Goal: Communication & Community: Connect with others

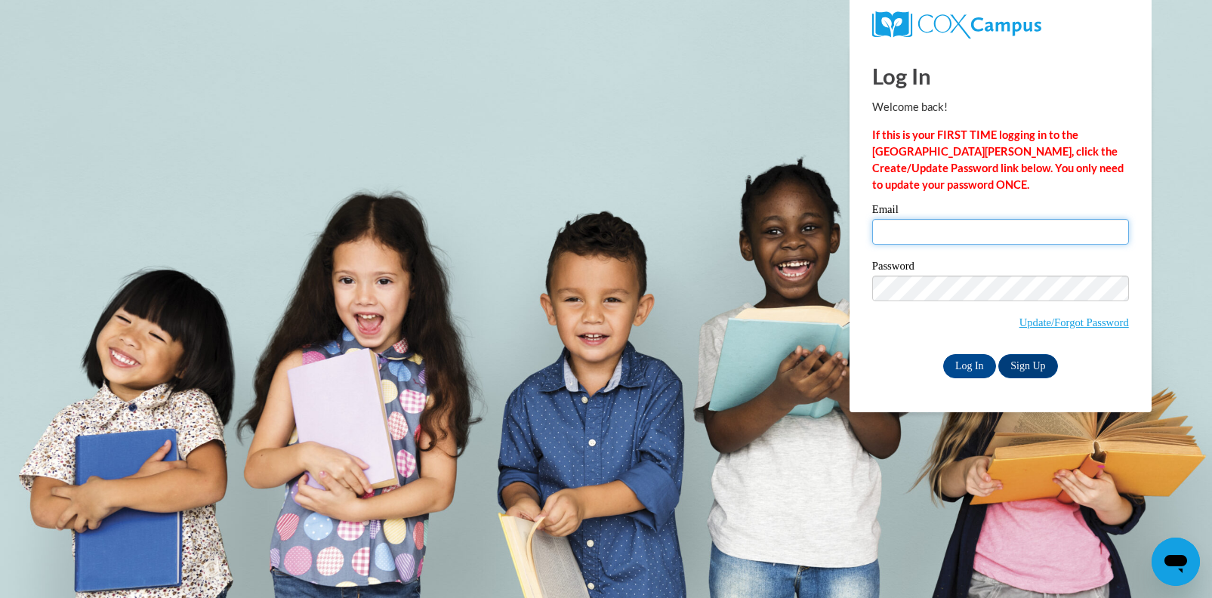
click at [943, 236] on input "Email" at bounding box center [1000, 232] width 257 height 26
type input "ssumm@mtsd.k12.wi.us"
click at [1026, 366] on link "Sign Up" at bounding box center [1028, 366] width 59 height 24
drag, startPoint x: 959, startPoint y: 366, endPoint x: 946, endPoint y: 366, distance: 12.9
click at [959, 366] on input "Log In" at bounding box center [969, 366] width 53 height 24
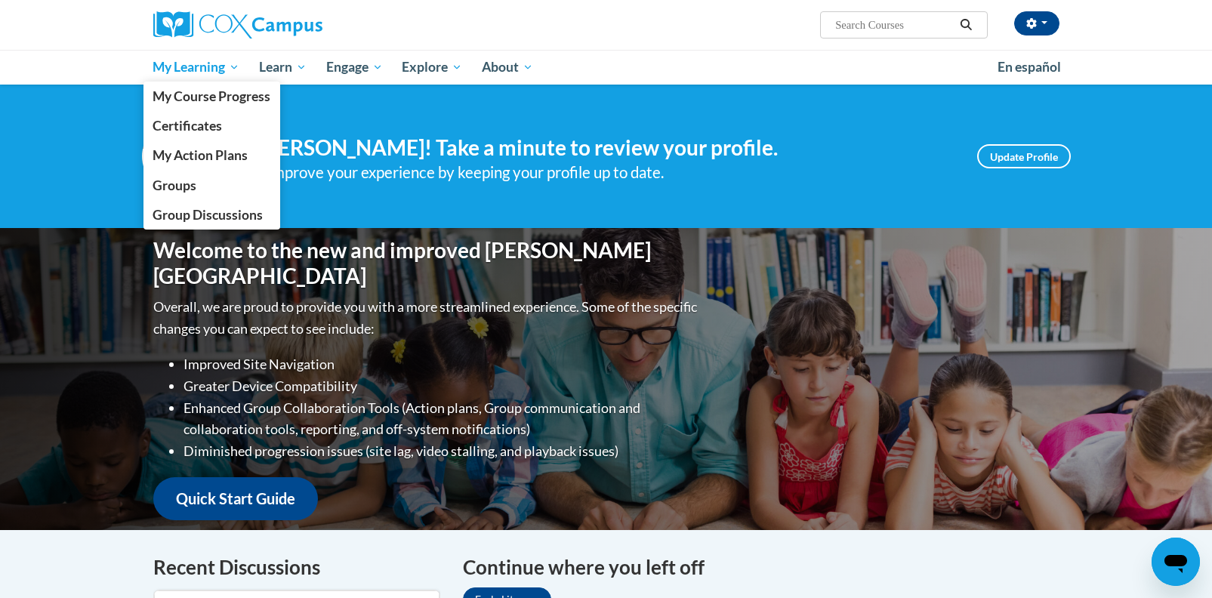
click at [192, 72] on span "My Learning" at bounding box center [196, 67] width 87 height 18
click at [172, 184] on span "Groups" at bounding box center [175, 186] width 44 height 16
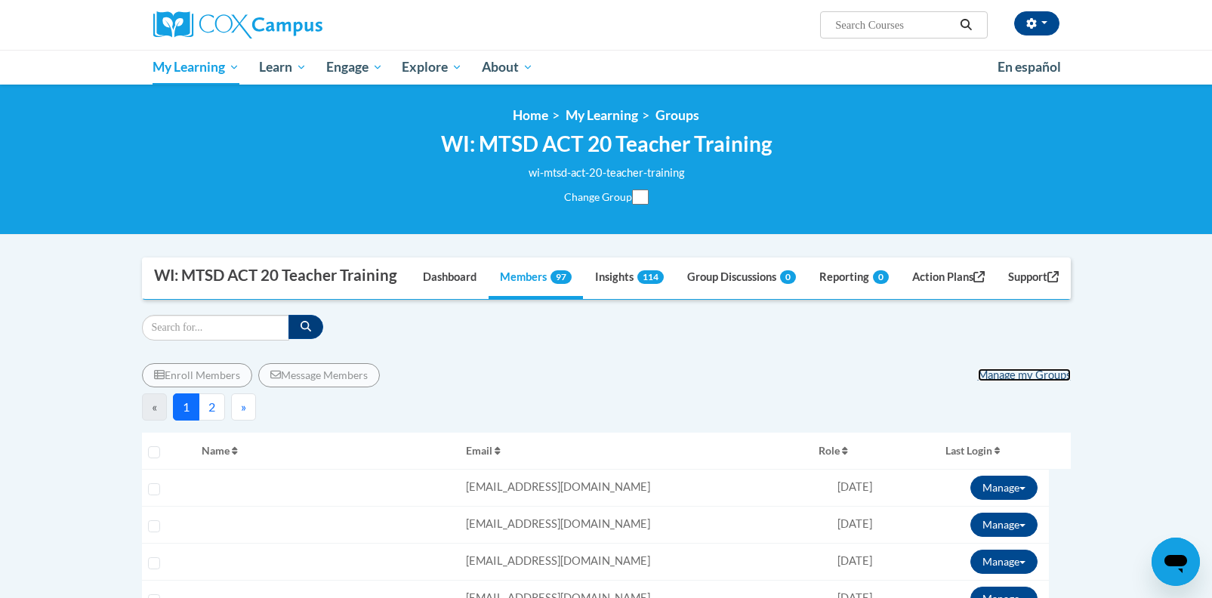
click at [1017, 381] on link "Manage my Groups" at bounding box center [1024, 375] width 93 height 13
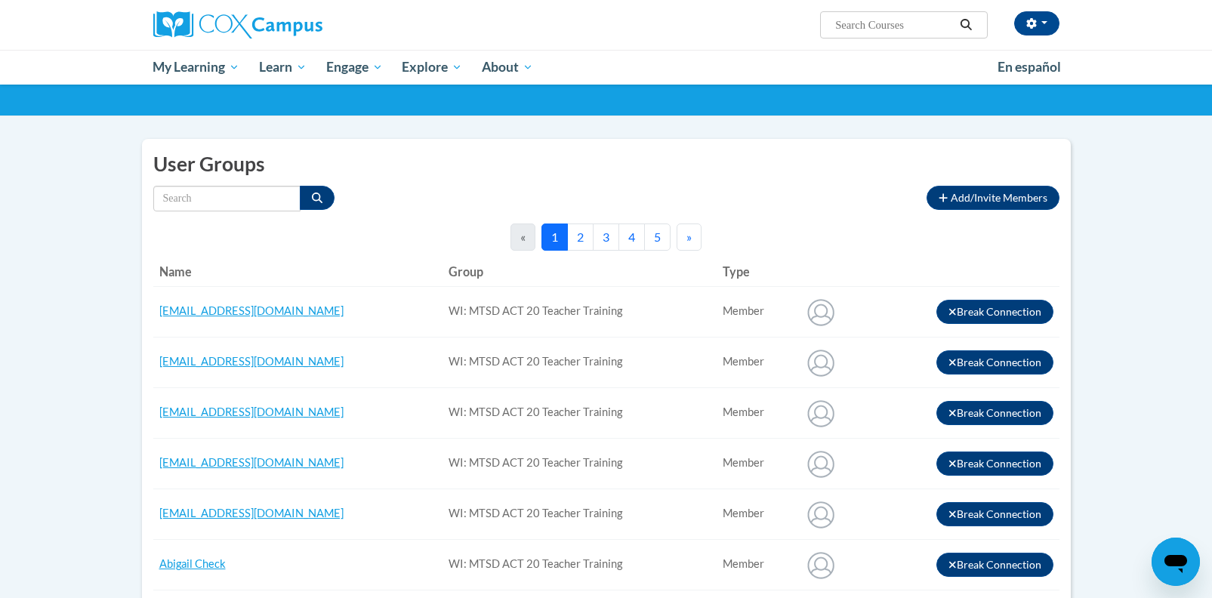
scroll to position [111, 0]
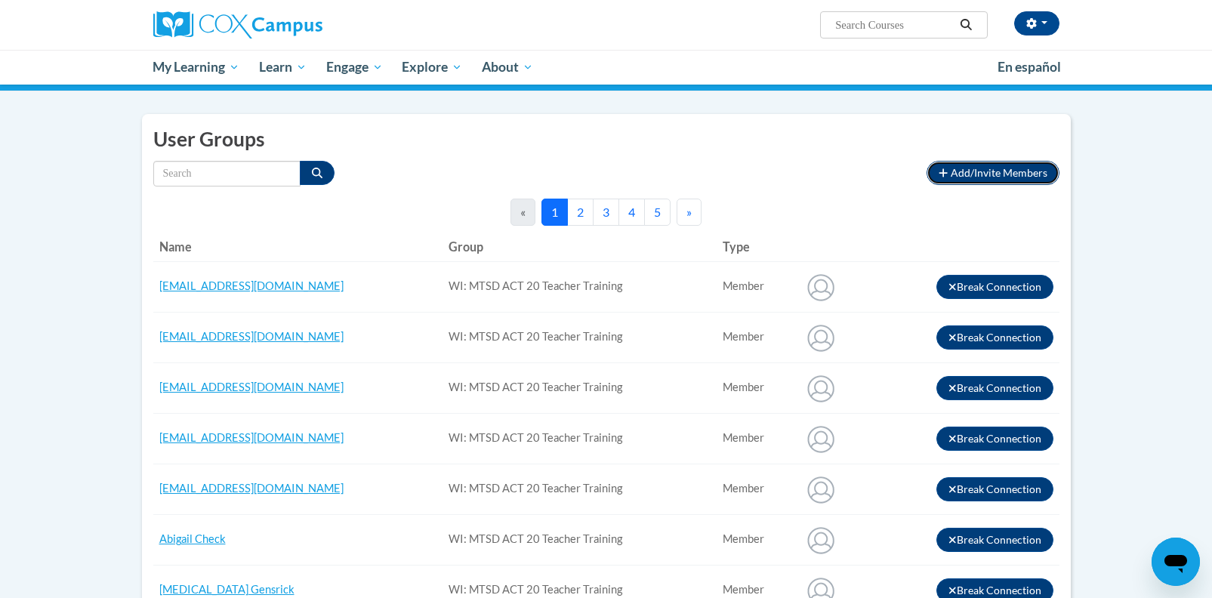
click at [979, 166] on span "Add/Invite Members" at bounding box center [999, 172] width 97 height 13
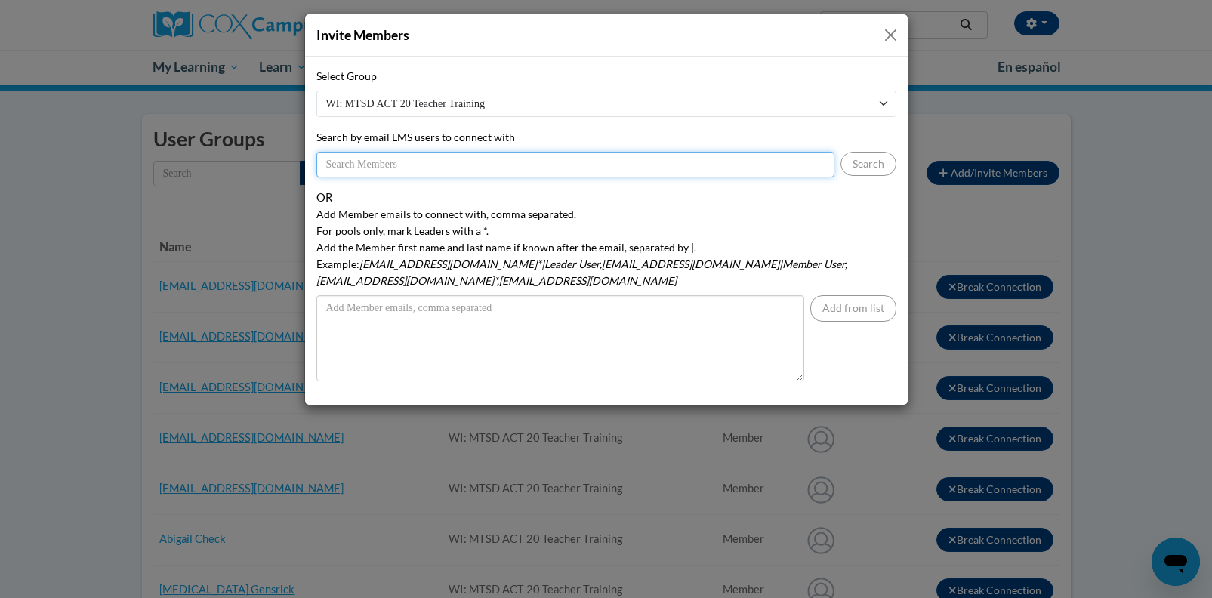
click at [388, 165] on input "Search by email LMS users to connect with" at bounding box center [575, 165] width 518 height 26
type input "utz"
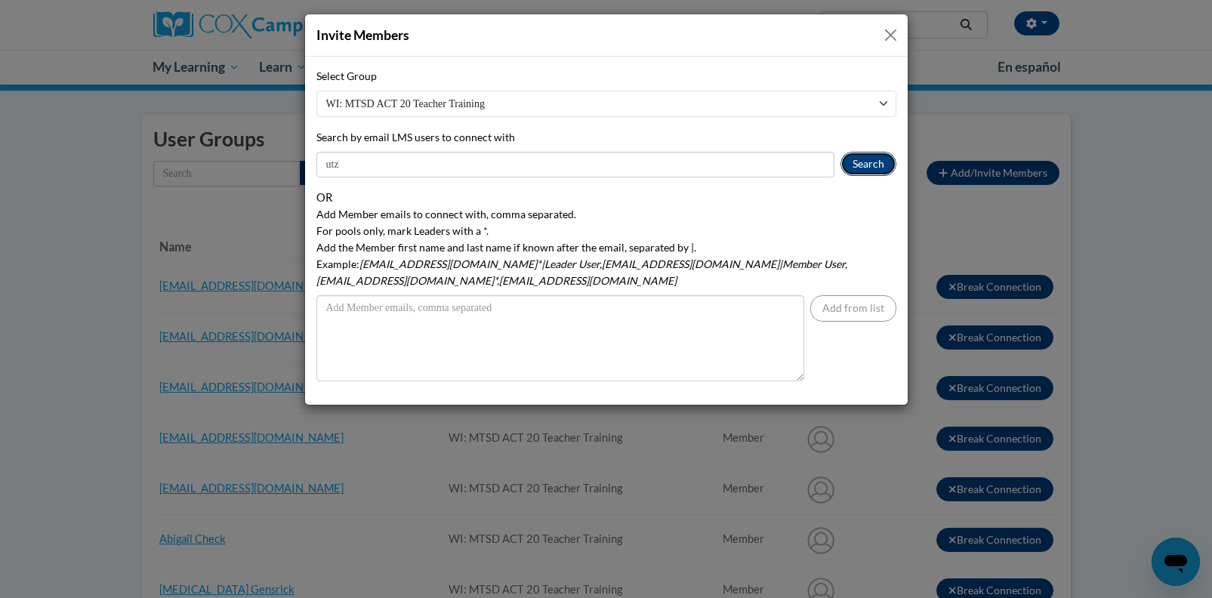
click at [866, 165] on button "Search" at bounding box center [869, 164] width 56 height 24
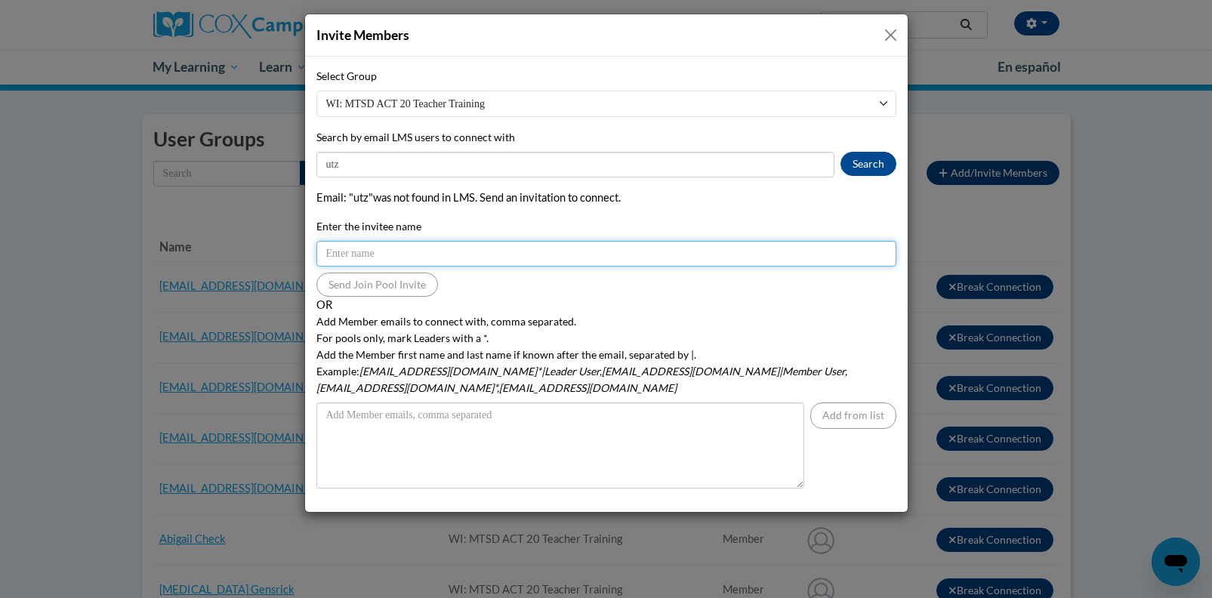
click at [381, 256] on input "Enter the invitee name" at bounding box center [606, 254] width 580 height 26
type input "Claudia Utz"
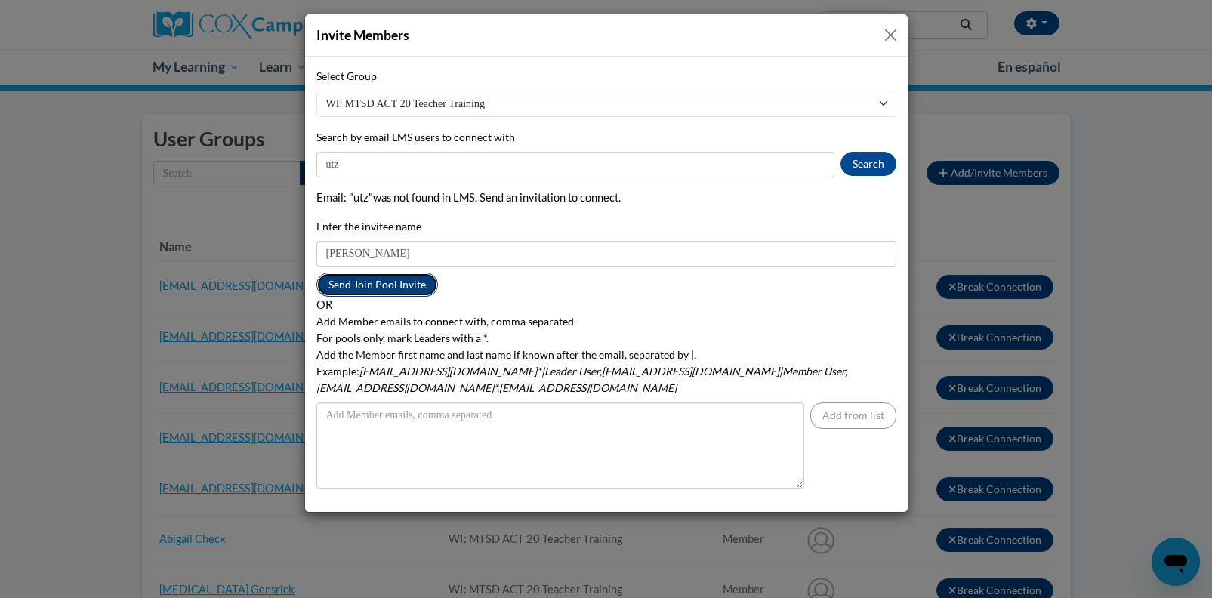
click at [390, 286] on button "Send Join Pool Invite" at bounding box center [377, 285] width 122 height 24
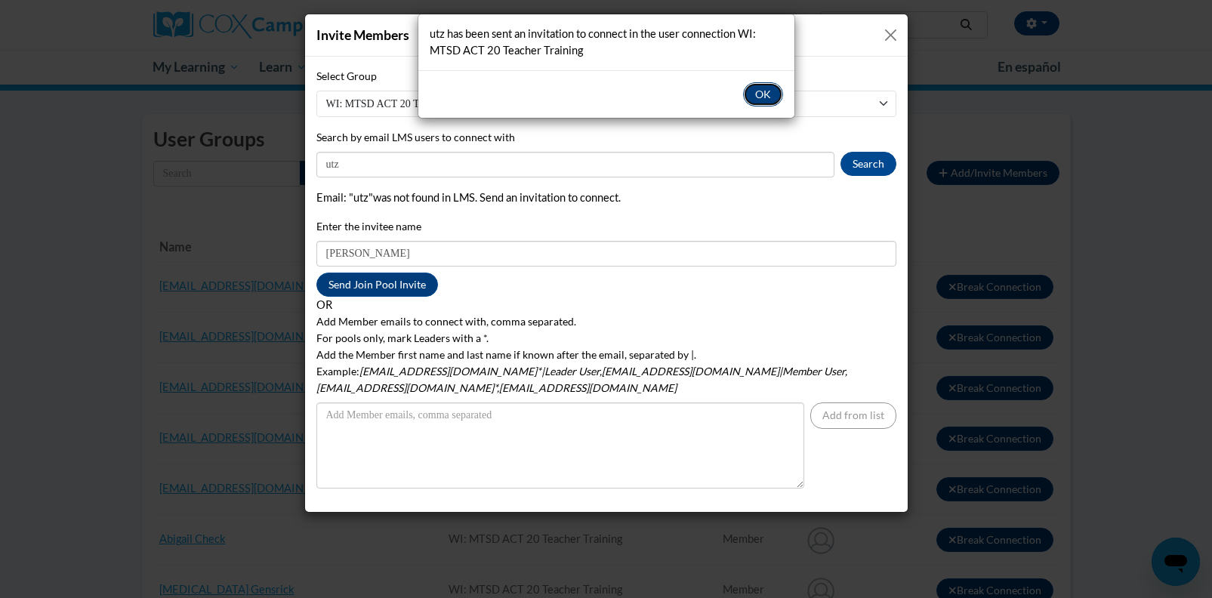
click at [766, 91] on button "OK" at bounding box center [763, 94] width 40 height 24
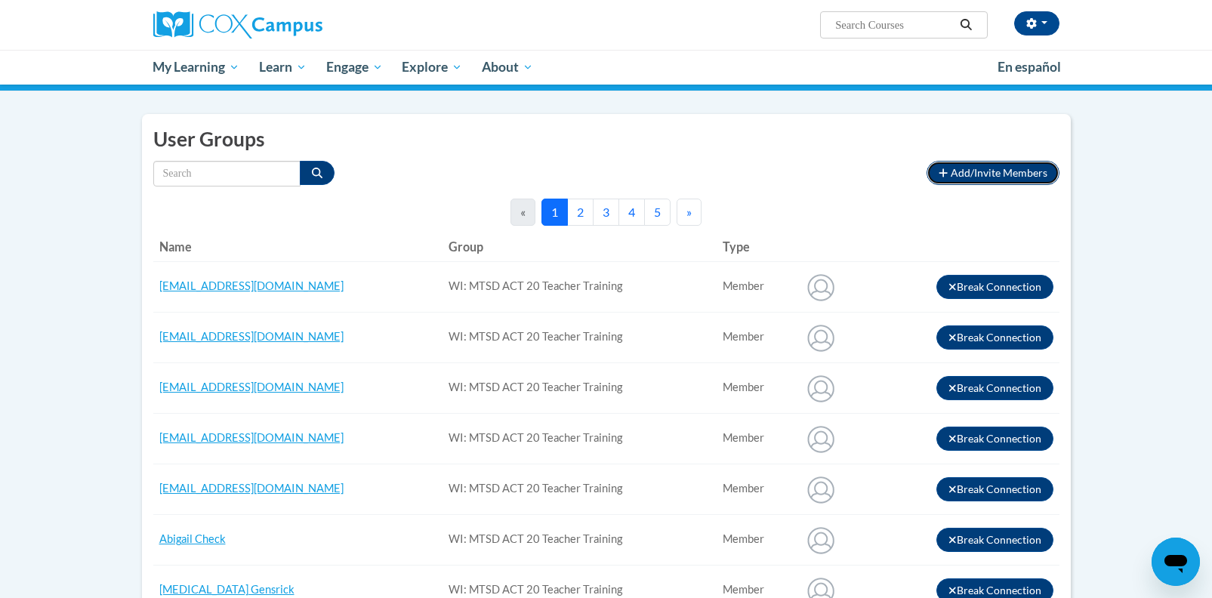
click at [974, 165] on button "Add/Invite Members" at bounding box center [993, 173] width 132 height 24
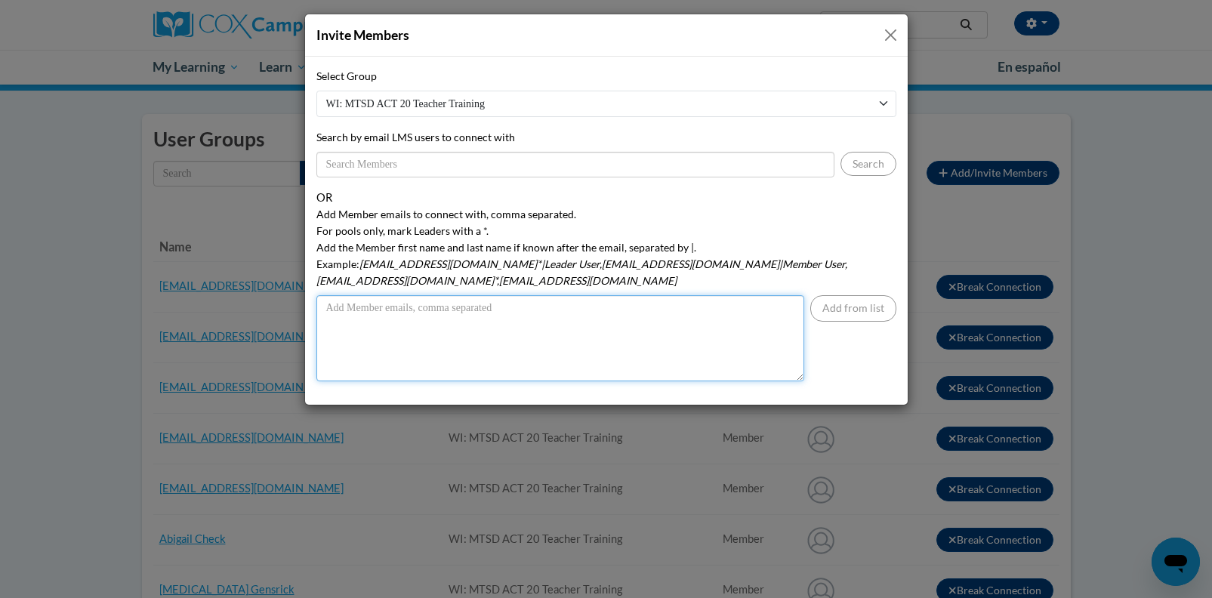
click at [354, 301] on textarea "Add Member emails to connect with, comma separated. For pools only, mark Leader…" at bounding box center [560, 338] width 488 height 86
type textarea "cutz@mtsd.k12.wi.us"
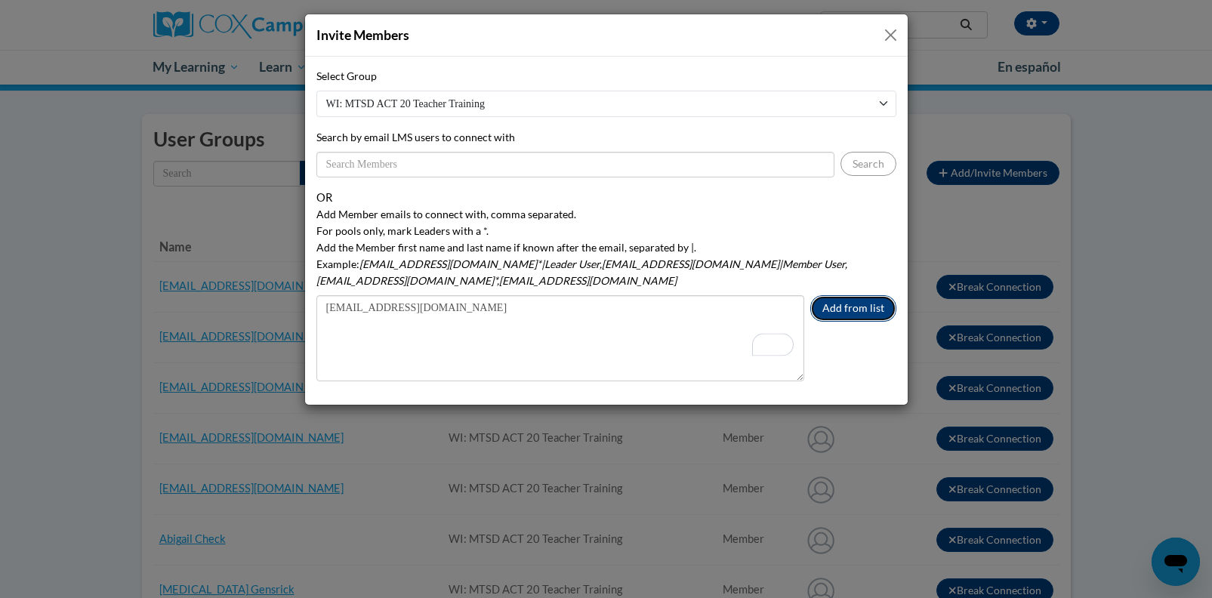
click at [841, 295] on button "Add from list" at bounding box center [854, 308] width 86 height 26
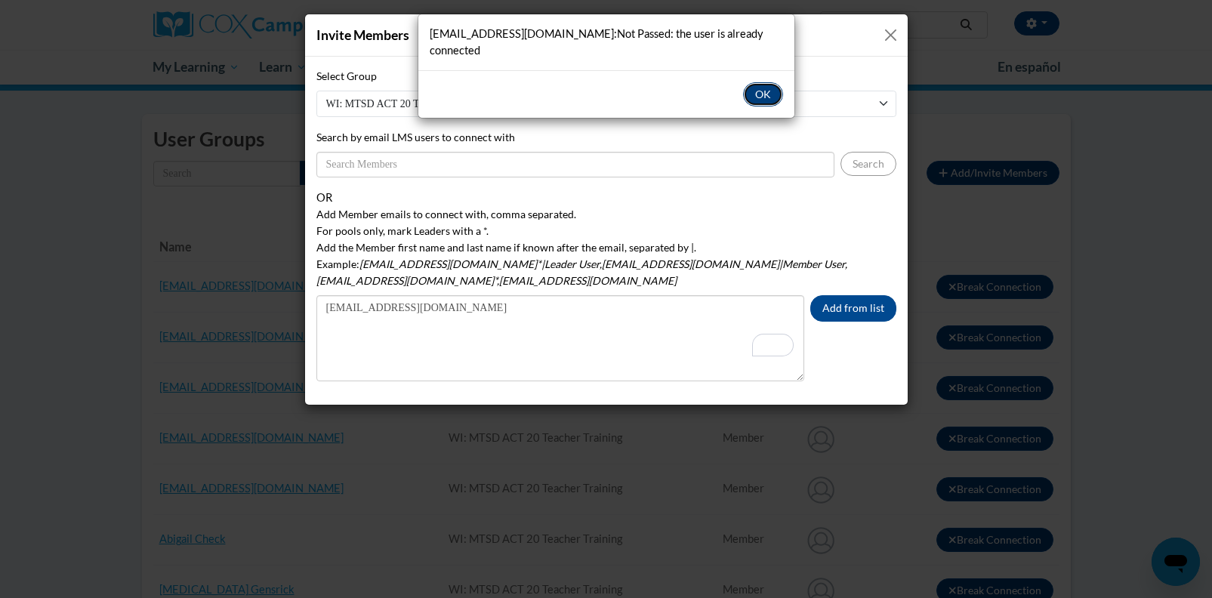
click at [763, 82] on button "OK" at bounding box center [763, 94] width 40 height 24
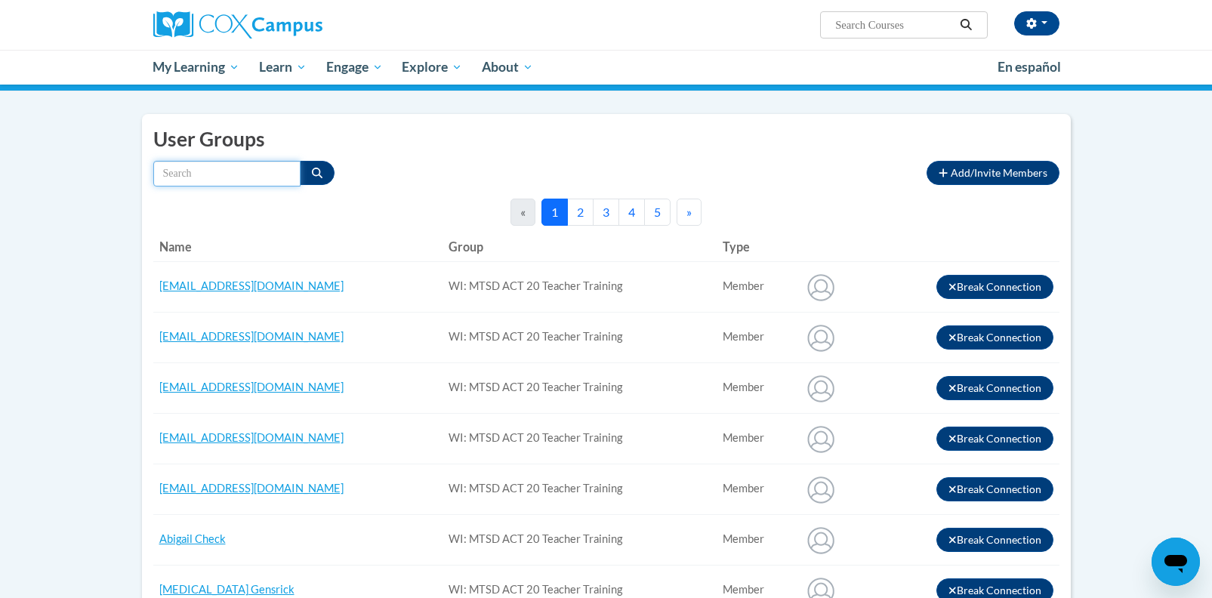
click at [201, 169] on input "Search by name" at bounding box center [226, 174] width 147 height 26
type input "utz"
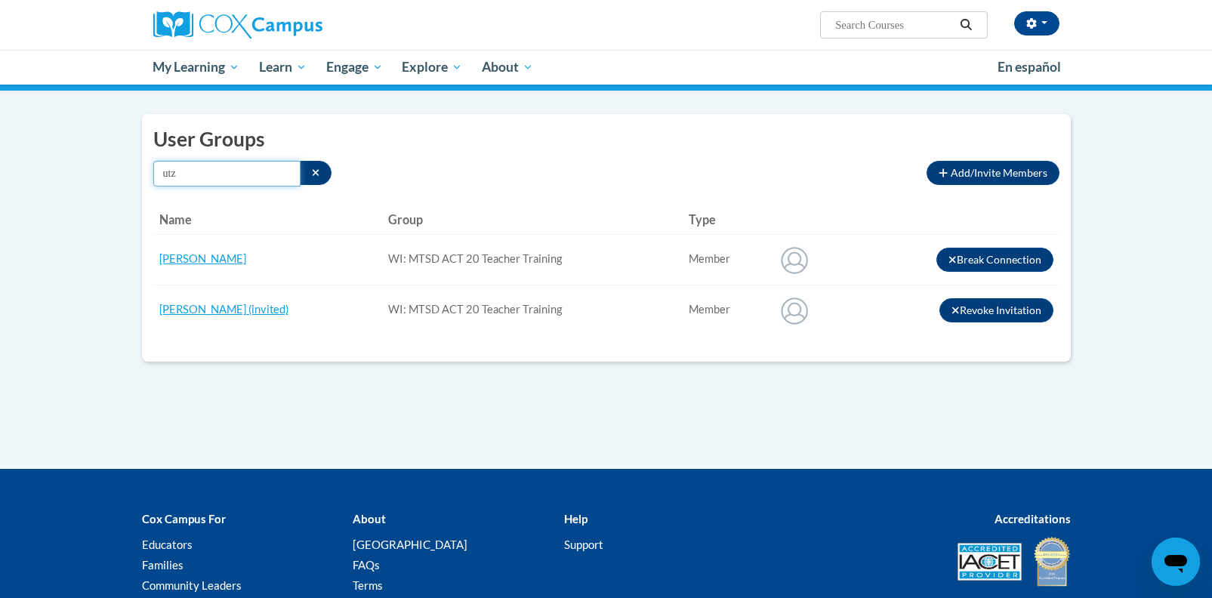
drag, startPoint x: 193, startPoint y: 174, endPoint x: 213, endPoint y: 171, distance: 20.6
click at [142, 168] on div "User Groups Add/Invite Members Connections to other member users by connection …" at bounding box center [606, 238] width 929 height 248
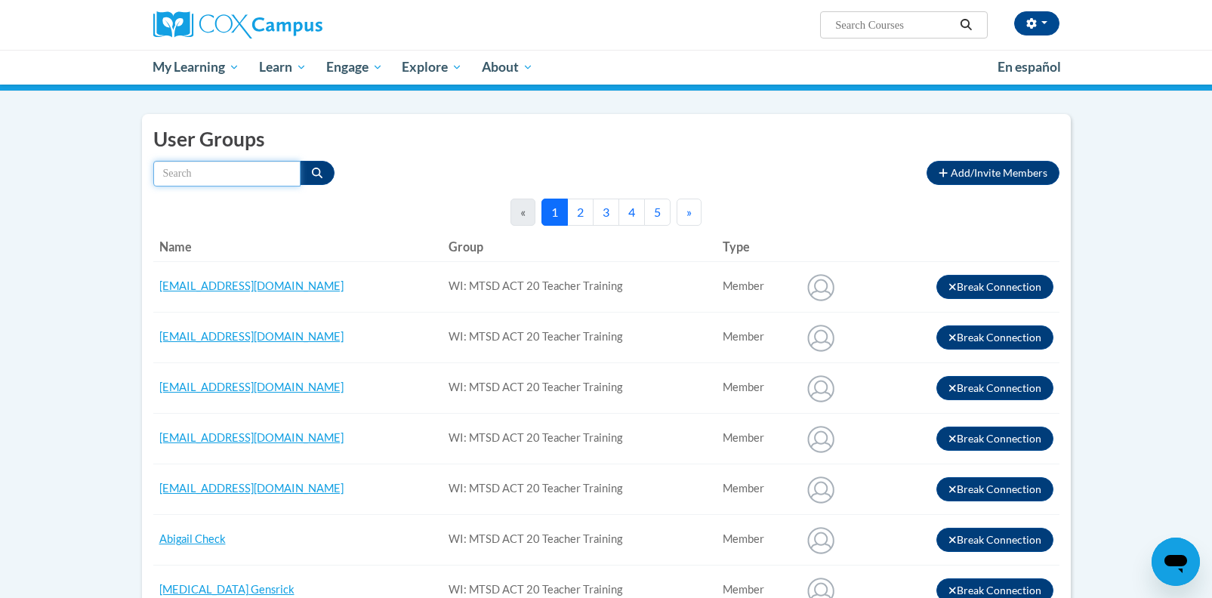
click at [181, 175] on input "Search by name" at bounding box center [226, 174] width 147 height 26
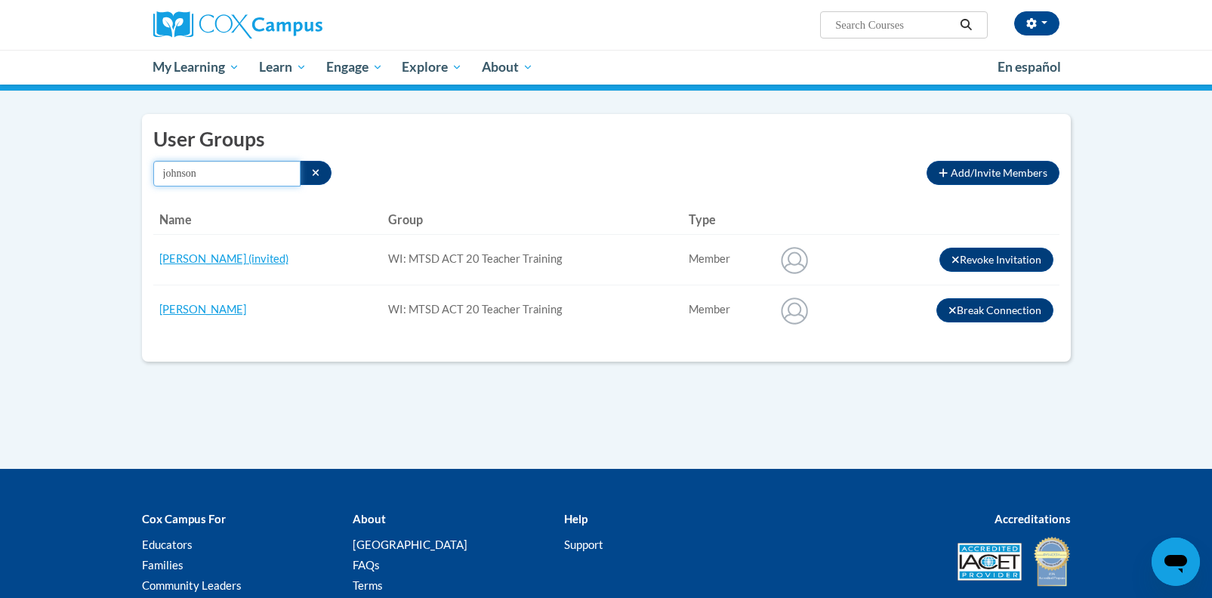
drag, startPoint x: 188, startPoint y: 171, endPoint x: 150, endPoint y: 170, distance: 38.6
click at [150, 170] on div "User Groups Add/Invite Members Connections to other member users by connection …" at bounding box center [606, 238] width 929 height 248
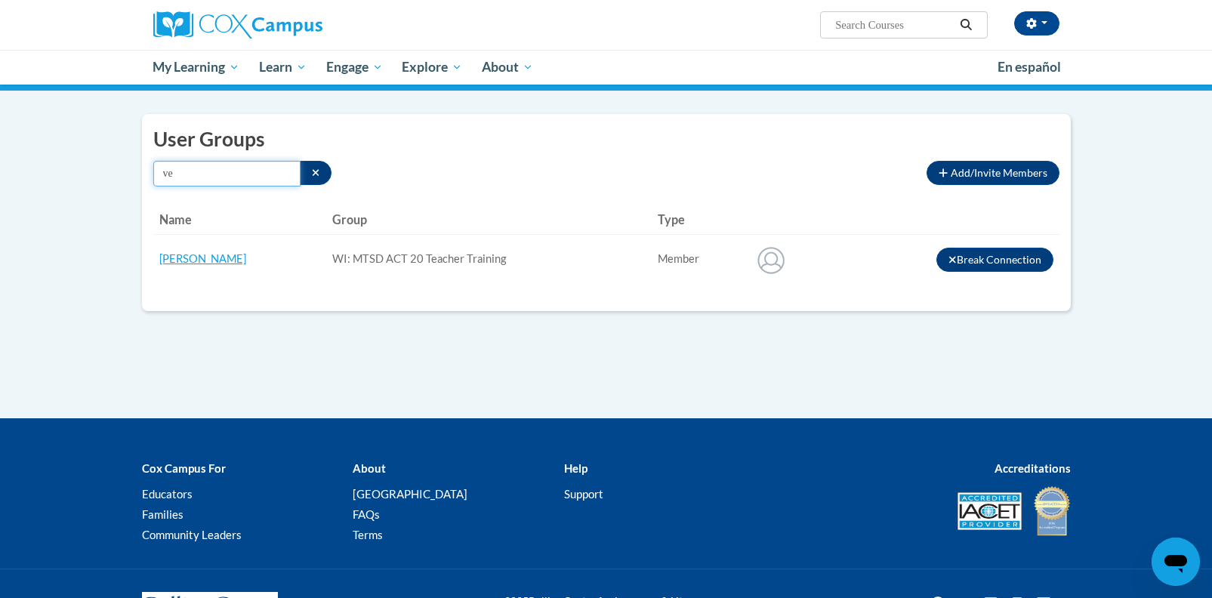
type input "v"
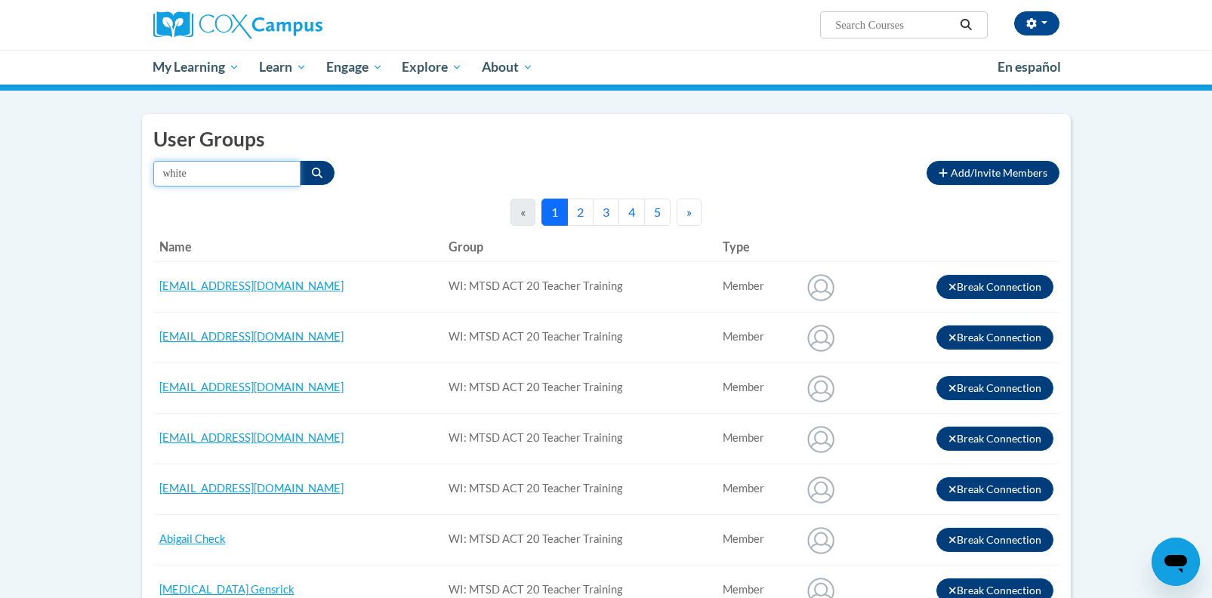
type input "white"
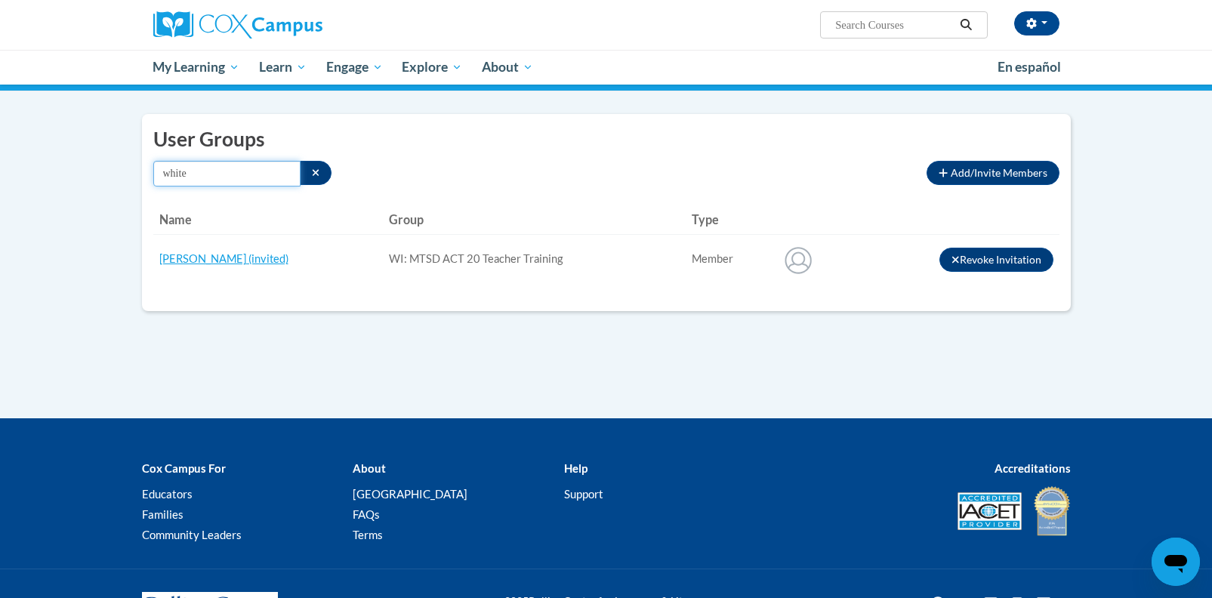
drag, startPoint x: 178, startPoint y: 172, endPoint x: 140, endPoint y: 173, distance: 37.8
click at [146, 168] on div "User Groups Add/Invite Members Connections to other member users by connection …" at bounding box center [606, 212] width 929 height 197
drag, startPoint x: 192, startPoint y: 174, endPoint x: 113, endPoint y: 168, distance: 78.7
click at [113, 168] on body "Sara Summ (America/Chicago UTC-05:00) My Profile Inbox Group Dashboard Action P…" at bounding box center [606, 278] width 1212 height 778
type input "grossman"
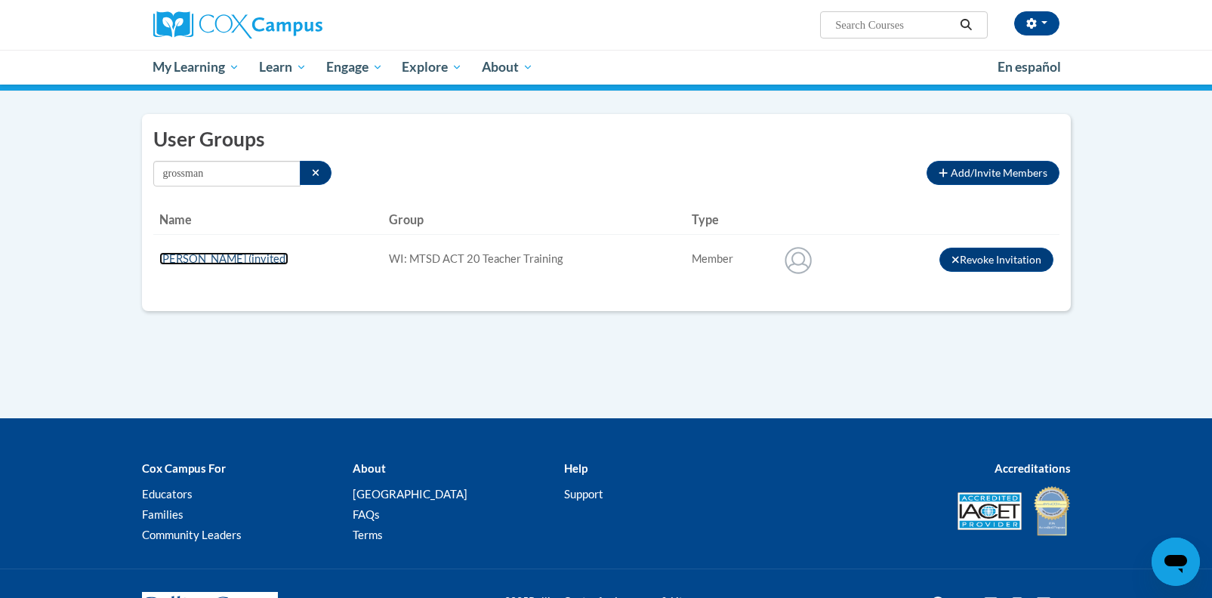
click at [222, 262] on link "Vivian Grossman (invited)" at bounding box center [223, 258] width 129 height 13
